Goal: Task Accomplishment & Management: Manage account settings

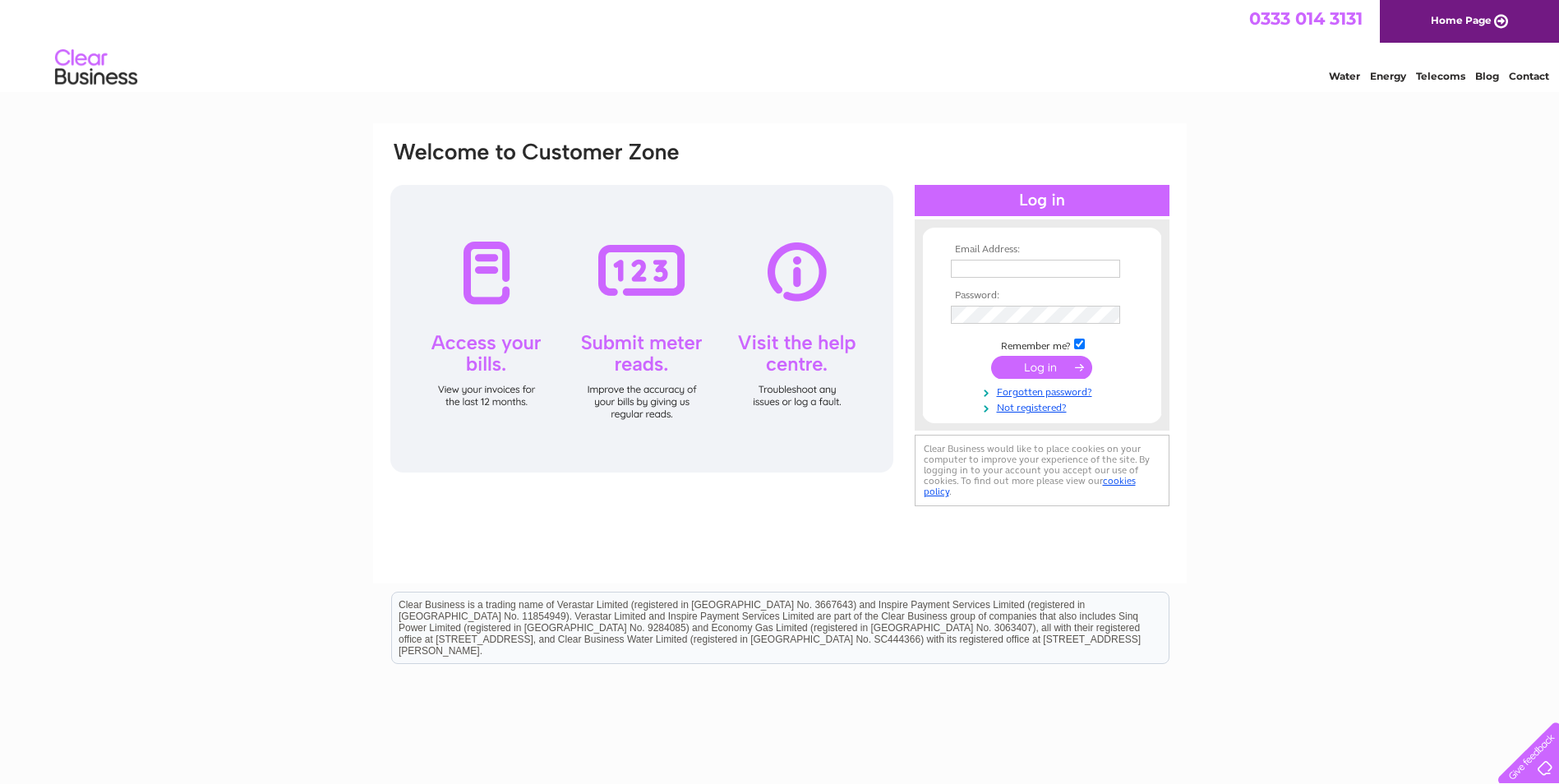
type input "[PERSON_NAME][EMAIL_ADDRESS][PERSON_NAME][DOMAIN_NAME][PERSON_NAME]"
click at [1039, 367] on input "submit" at bounding box center [1041, 367] width 101 height 23
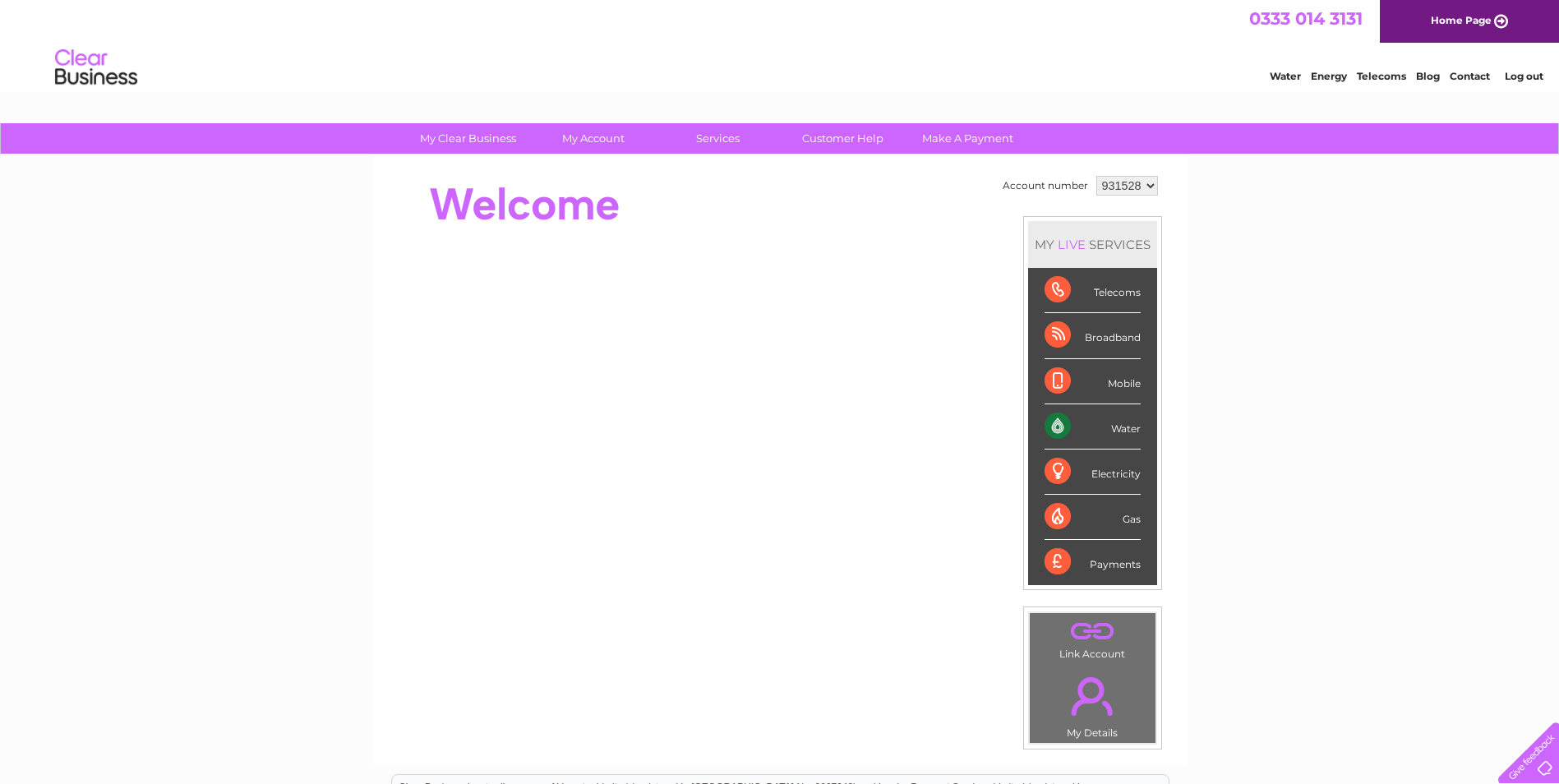
click at [1154, 183] on select "931528 997827" at bounding box center [1127, 185] width 62 height 20
select select "997827"
click at [1096, 176] on select "931528 997827" at bounding box center [1127, 185] width 62 height 20
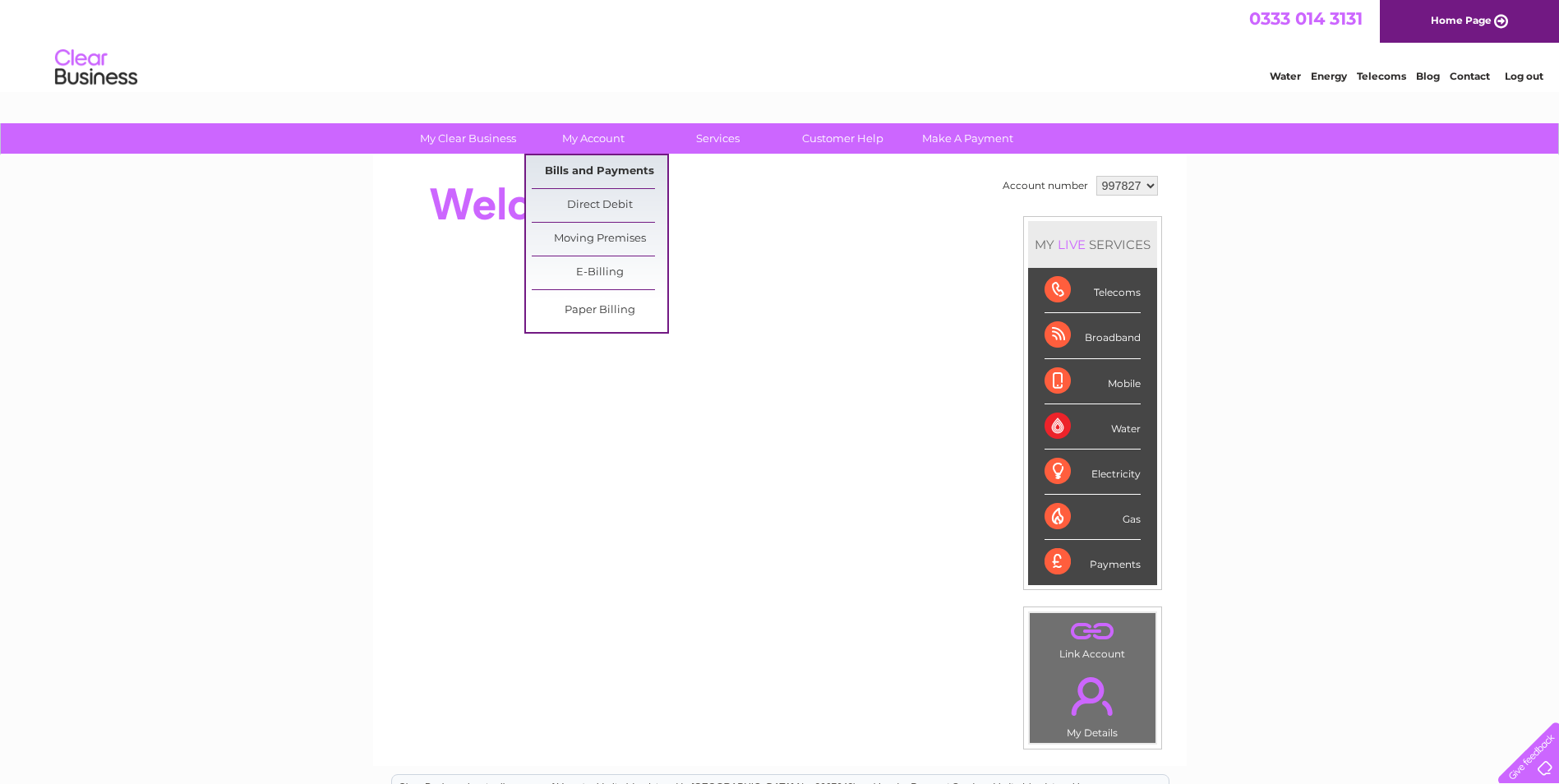
click at [605, 171] on link "Bills and Payments" at bounding box center [599, 171] width 135 height 33
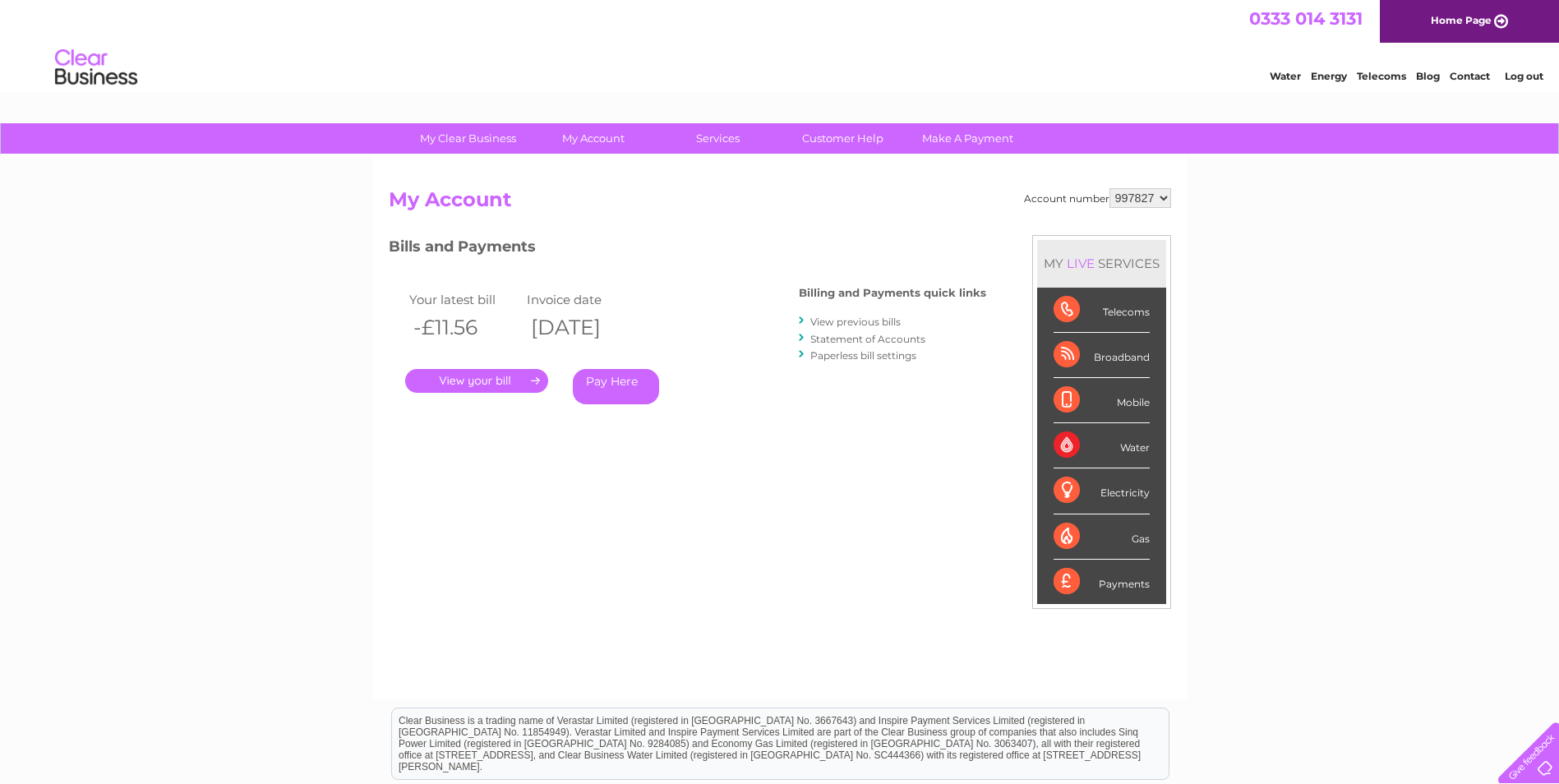
click at [1136, 196] on select "931528 997827" at bounding box center [1140, 198] width 62 height 20
select select "931528"
click at [1109, 189] on select "931528 997827" at bounding box center [1140, 198] width 62 height 20
click at [427, 452] on div "Account number 931528 997827 My Account MY LIVE SERVICES Telecoms Broadband Mob…" at bounding box center [779, 435] width 782 height 494
click at [261, 444] on div "My Clear Business Login Details My Details My Preferences Link Account My Accou…" at bounding box center [779, 552] width 1559 height 857
